Goal: Transaction & Acquisition: Purchase product/service

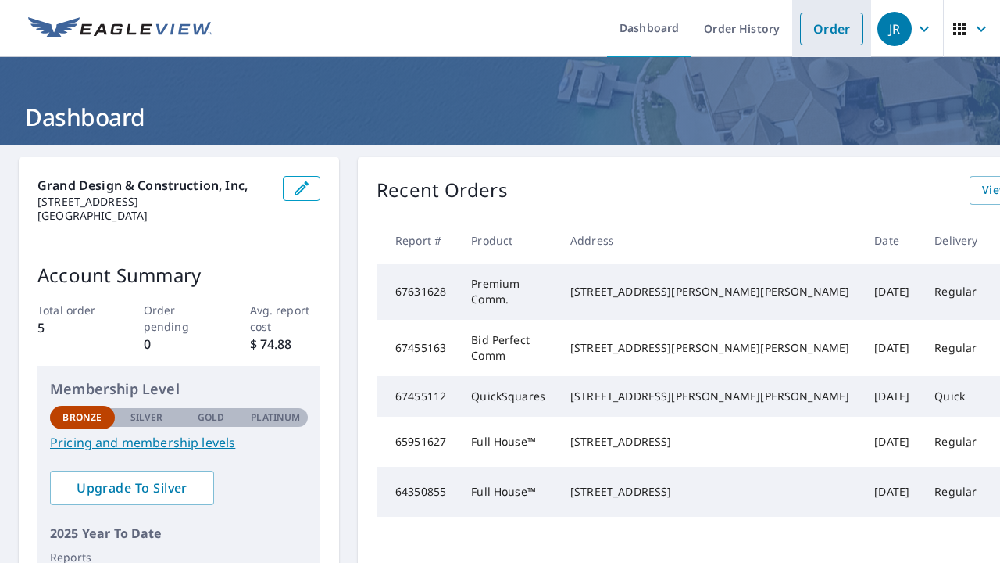
click at [846, 35] on link "Order" at bounding box center [831, 29] width 63 height 33
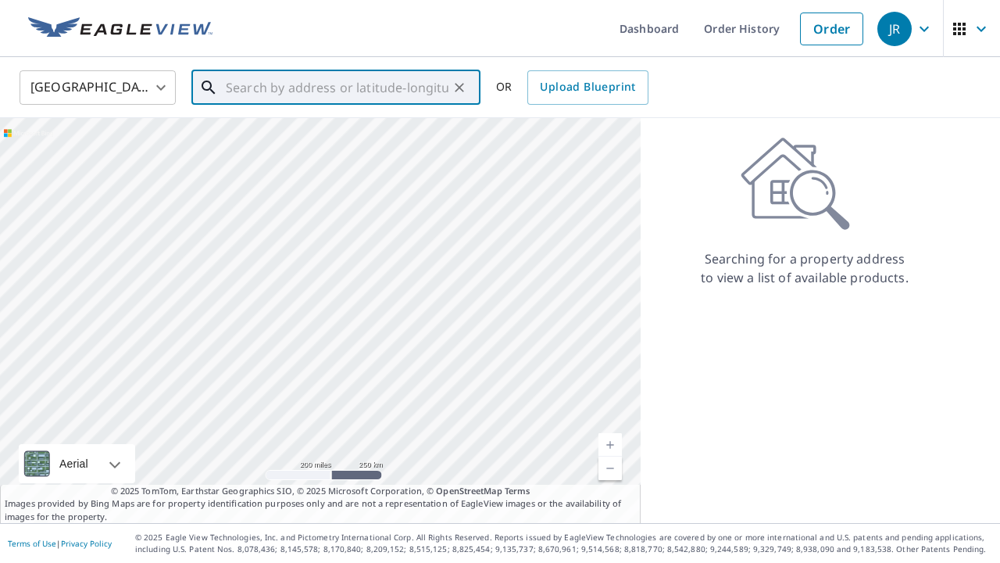
click at [364, 98] on input "text" at bounding box center [337, 88] width 223 height 44
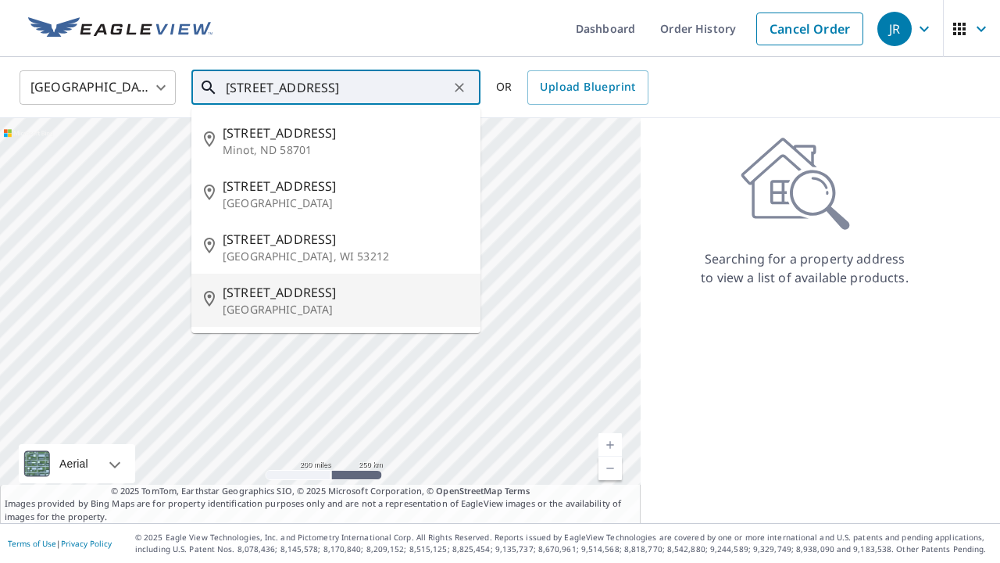
click at [309, 300] on span "3401 N 2nd St" at bounding box center [345, 292] width 245 height 19
type input "3401 N 2nd St Minneapolis, MN 55412"
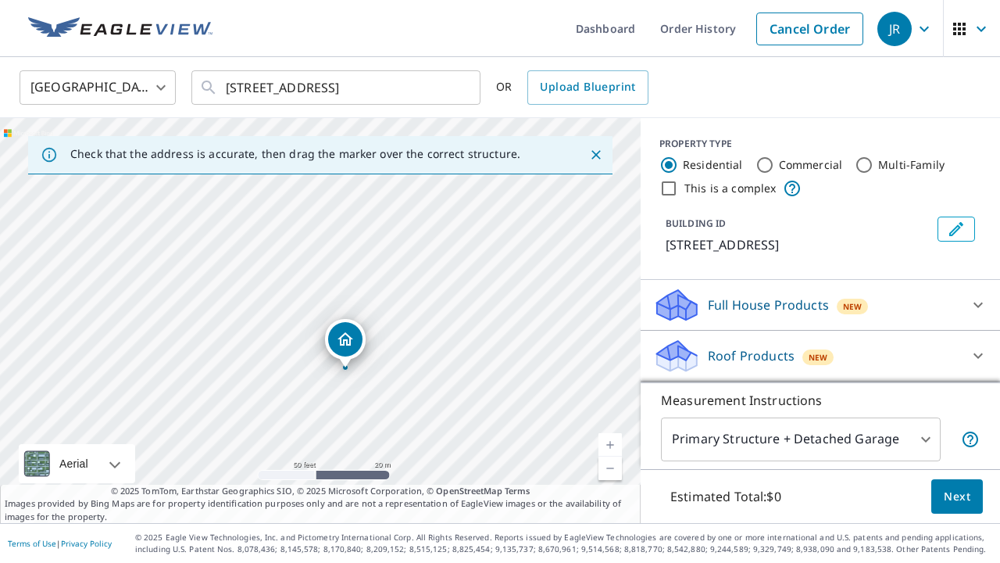
click at [753, 302] on p "Full House Products" at bounding box center [768, 304] width 121 height 19
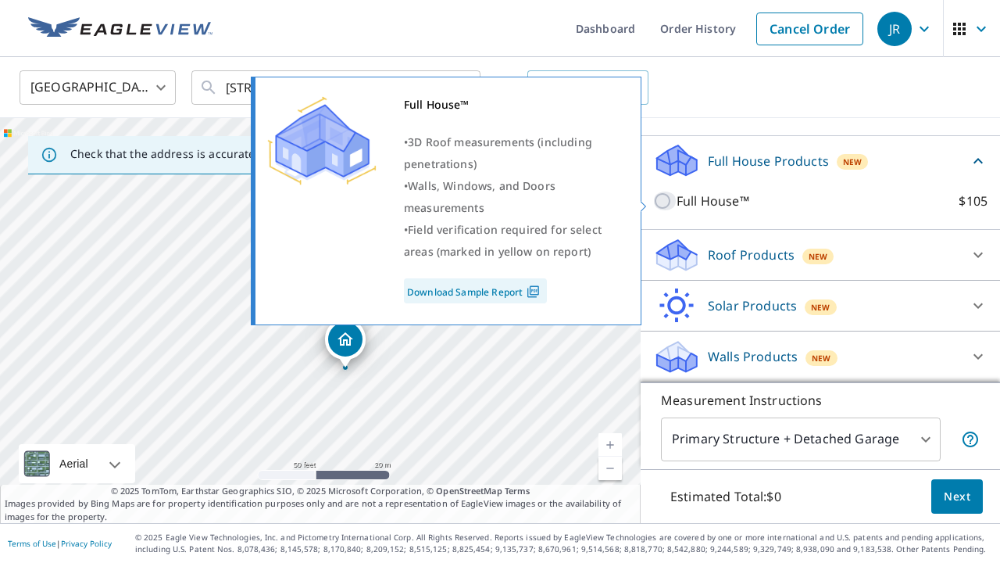
click at [667, 199] on input "Full House™ $105" at bounding box center [664, 200] width 23 height 19
checkbox input "true"
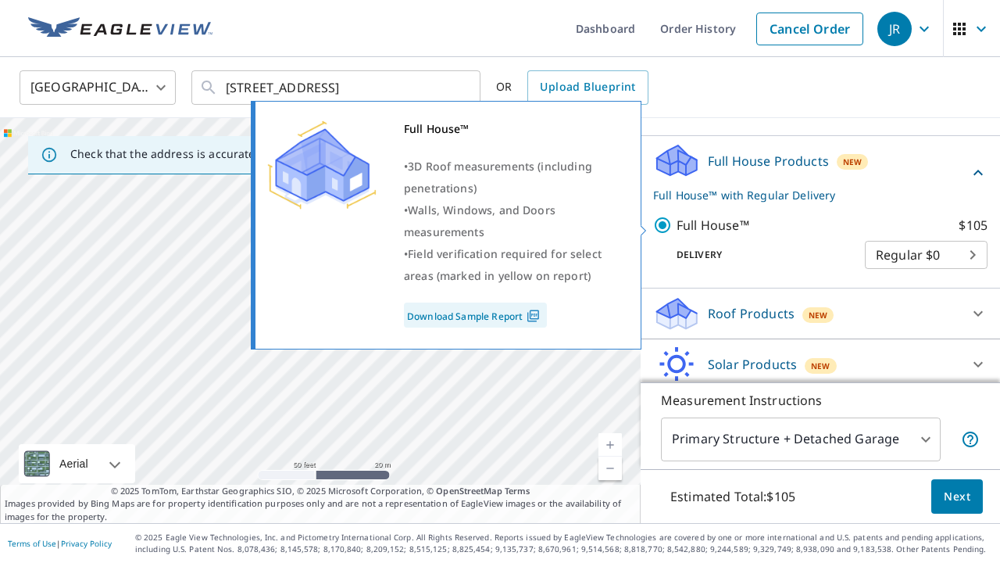
click at [521, 313] on link "Download Sample Report" at bounding box center [475, 314] width 143 height 25
